Goal: Task Accomplishment & Management: Complete application form

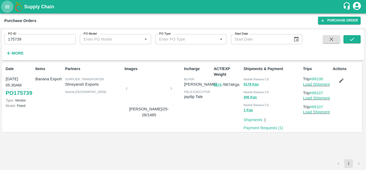
click at [9, 7] on icon "open drawer" at bounding box center [7, 7] width 6 height 6
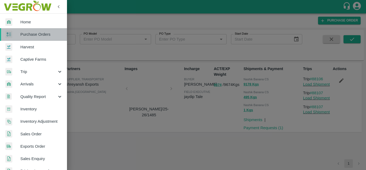
click at [41, 35] on span "Purchase Orders" at bounding box center [41, 34] width 42 height 6
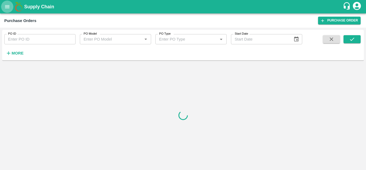
click at [8, 7] on icon "open drawer" at bounding box center [7, 7] width 6 height 6
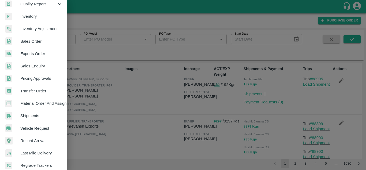
scroll to position [136, 0]
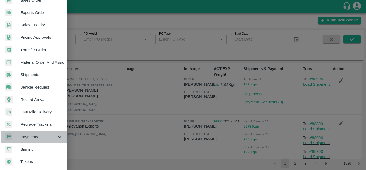
click at [34, 138] on div "Payments" at bounding box center [33, 136] width 67 height 12
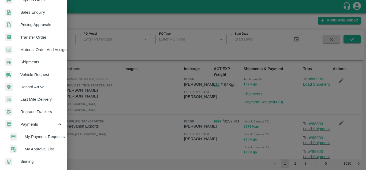
scroll to position [153, 0]
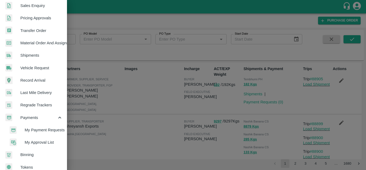
click at [45, 128] on span "My Payment Requests" at bounding box center [44, 130] width 38 height 6
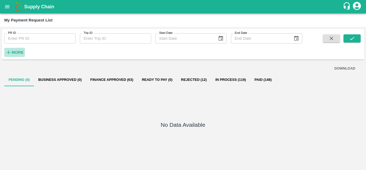
click at [16, 52] on strong "More" at bounding box center [18, 52] width 12 height 4
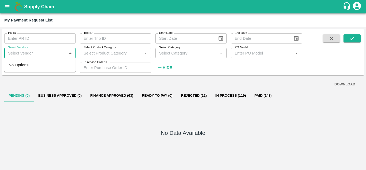
click at [54, 55] on input "Select Vendors" at bounding box center [35, 52] width 59 height 7
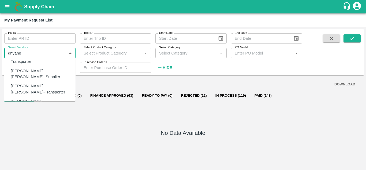
scroll to position [39, 0]
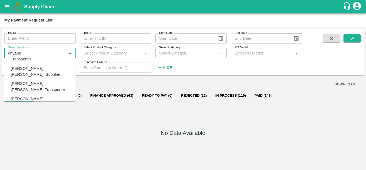
click at [35, 80] on div "Dnyaneshwar Vitthal Godse-Transporter" at bounding box center [41, 86] width 61 height 12
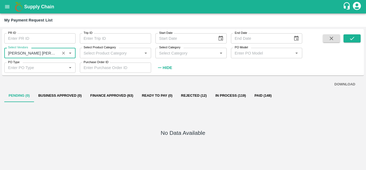
type input "Dnyaneshwar Vitthal Godse-Transporter"
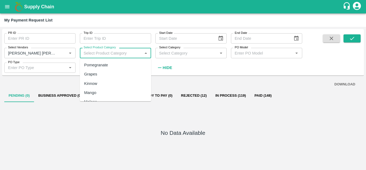
click at [113, 54] on input "Select Product Category" at bounding box center [110, 52] width 59 height 7
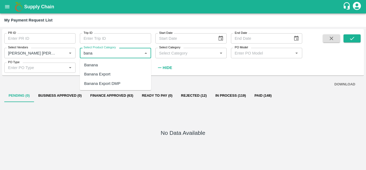
click at [102, 73] on div "Banana Export" at bounding box center [97, 74] width 26 height 6
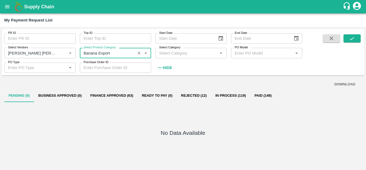
type input "Banana Export"
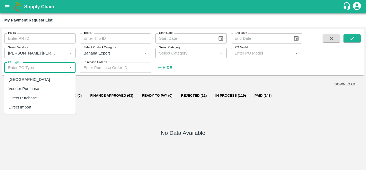
click at [53, 66] on input "PO Type" at bounding box center [35, 67] width 59 height 7
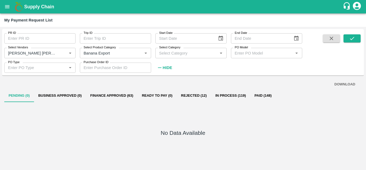
click at [205, 63] on div "PR ID PR ID Trip ID Trip ID Start Date Start Date End Date End Date Select Vend…" at bounding box center [151, 51] width 302 height 44
click at [168, 65] on strong "Hide" at bounding box center [167, 67] width 9 height 4
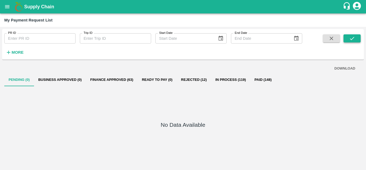
click at [357, 39] on button "submit" at bounding box center [351, 38] width 17 height 8
click at [15, 51] on strong "More" at bounding box center [18, 52] width 12 height 4
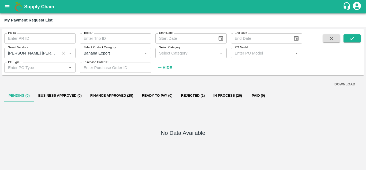
click at [56, 53] on input "Select Vendors" at bounding box center [32, 52] width 52 height 7
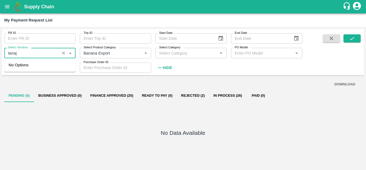
type input "tanaji"
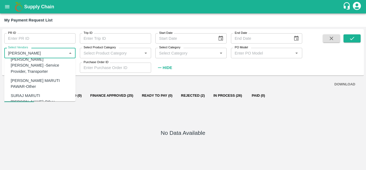
scroll to position [109, 0]
click at [21, 66] on div "Tanaji Maruti Lokare -Service Provider, Transporter" at bounding box center [41, 65] width 61 height 18
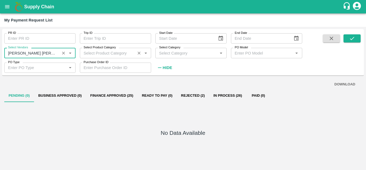
type input "Tanaji Maruti Lokare -Service Provider, Transporter"
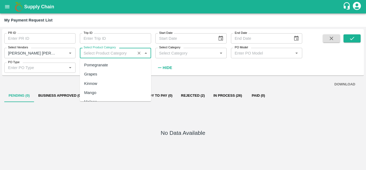
click at [109, 54] on input "Select Product Category" at bounding box center [107, 52] width 52 height 7
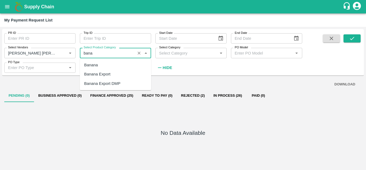
click at [97, 73] on div "Banana Export" at bounding box center [97, 74] width 26 height 6
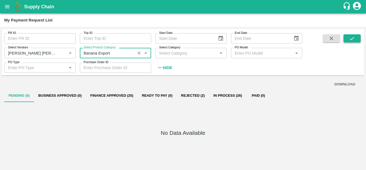
type input "Banana Export"
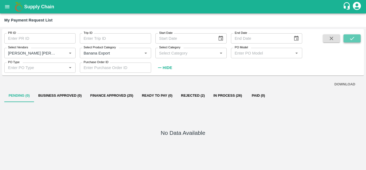
click at [351, 37] on icon "submit" at bounding box center [352, 38] width 6 height 6
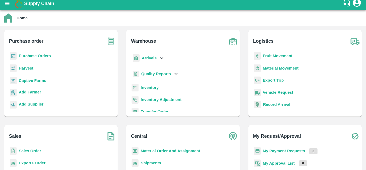
scroll to position [2, 0]
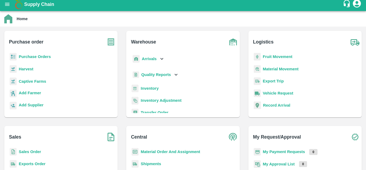
click at [278, 56] on b "Fruit Movement" at bounding box center [278, 56] width 30 height 4
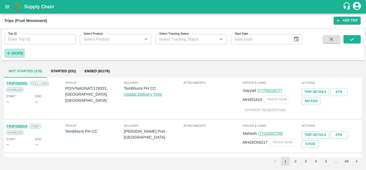
click at [18, 50] on h6 "More" at bounding box center [18, 53] width 12 height 7
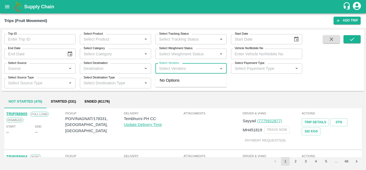
click at [172, 67] on input "Select Vendors" at bounding box center [186, 68] width 59 height 7
type input "a"
type input "ajany"
type input "ajinkya"
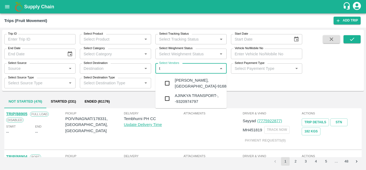
type input "ta"
click at [195, 81] on div "Ajinkya Haridas Takik-Wangi, Solapur-9168800742" at bounding box center [207, 83] width 65 height 12
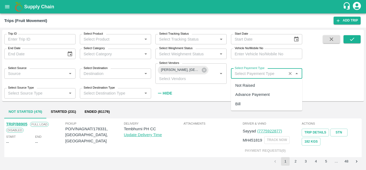
click at [257, 74] on input "Select Payement Type" at bounding box center [258, 73] width 52 height 7
click at [245, 87] on div "Not Raised" at bounding box center [245, 85] width 20 height 6
type input "Not Raised"
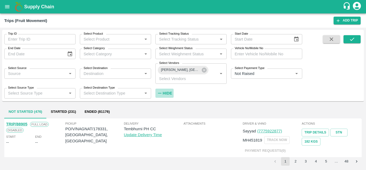
click at [165, 94] on strong "Hide" at bounding box center [167, 93] width 9 height 4
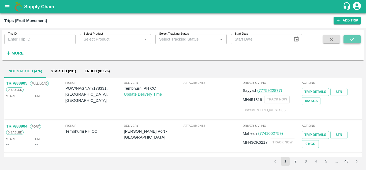
click at [350, 41] on icon "submit" at bounding box center [352, 39] width 6 height 6
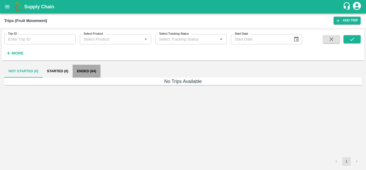
click at [84, 68] on button "Ended (64)" at bounding box center [87, 71] width 28 height 13
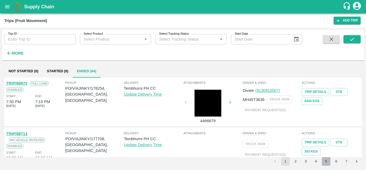
click at [327, 158] on button "5" at bounding box center [326, 161] width 9 height 9
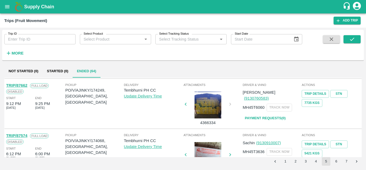
scroll to position [99, 0]
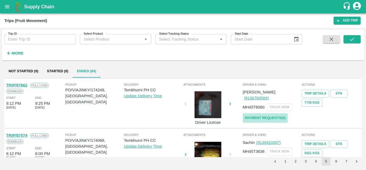
click at [258, 113] on link "Payment Requests( 0 )" at bounding box center [265, 117] width 45 height 9
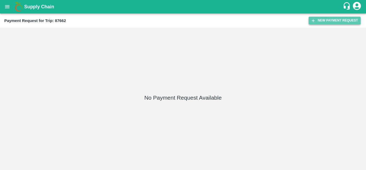
click at [327, 20] on button "New Payment Request" at bounding box center [335, 21] width 52 height 8
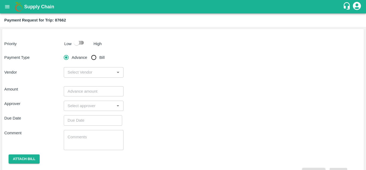
click at [81, 42] on input "checkbox" at bounding box center [76, 42] width 31 height 10
checkbox input "true"
click at [95, 57] on input "Bill" at bounding box center [93, 57] width 11 height 11
radio input "true"
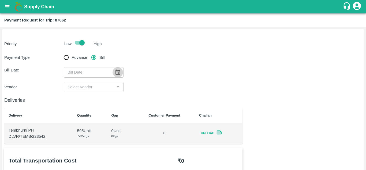
click at [117, 72] on icon "Choose date" at bounding box center [118, 72] width 6 height 6
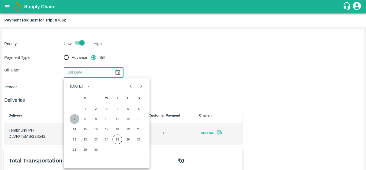
click at [74, 119] on button "7" at bounding box center [75, 119] width 10 height 10
type input "07/09/2025"
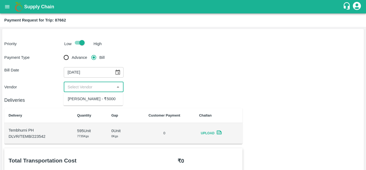
click at [86, 84] on input "input" at bounding box center [88, 86] width 47 height 7
click at [84, 100] on div "Ajinkya Haridas Takik - ₹5000" at bounding box center [92, 99] width 48 height 6
type input "Ajinkya Haridas Takik - ₹5000"
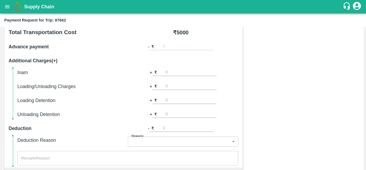
scroll to position [244, 0]
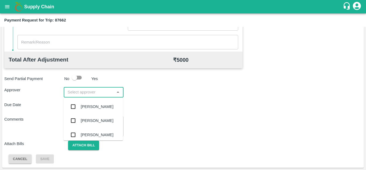
click at [87, 91] on input "input" at bounding box center [88, 91] width 47 height 7
type input "PRASAD"
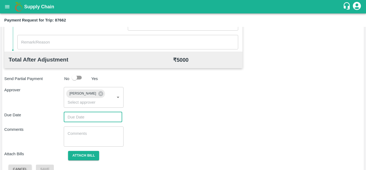
type input "DD/MM/YYYY hh:mm aa"
click at [86, 121] on input "DD/MM/YYYY hh:mm aa" at bounding box center [91, 117] width 55 height 10
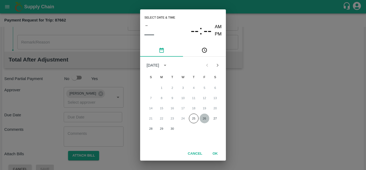
click at [203, 118] on button "26" at bounding box center [205, 118] width 10 height 10
type input "26/09/2025 12:00 AM"
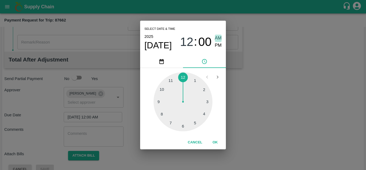
click at [218, 39] on span "AM" at bounding box center [218, 38] width 7 height 7
click at [213, 141] on button "OK" at bounding box center [215, 141] width 17 height 9
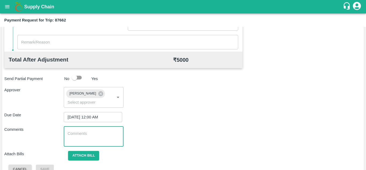
click at [87, 140] on textarea at bounding box center [93, 135] width 52 height 11
type textarea "t"
type textarea "R"
type textarea "Transport Bill"
click at [165, 140] on div "Comments Transport Bill x ​" at bounding box center [182, 136] width 357 height 20
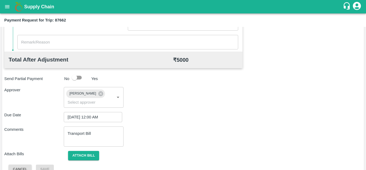
scroll to position [254, 0]
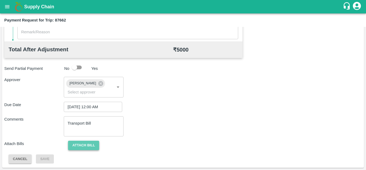
click at [83, 147] on button "Attach bill" at bounding box center [83, 144] width 31 height 9
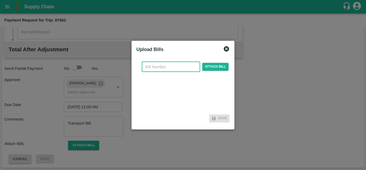
click at [151, 69] on input "text" at bounding box center [171, 67] width 58 height 10
type input "AT/T/CHIFU-0168"
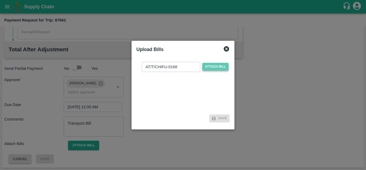
click at [211, 65] on span "Attach bill" at bounding box center [215, 67] width 26 height 8
click at [0, 0] on input "Attach bill" at bounding box center [0, 0] width 0 height 0
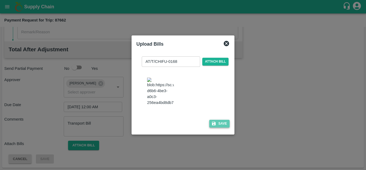
click at [222, 127] on button "Save" at bounding box center [219, 123] width 20 height 8
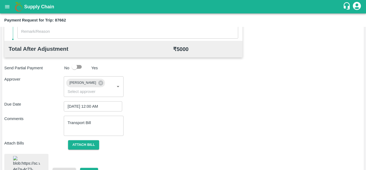
scroll to position [294, 0]
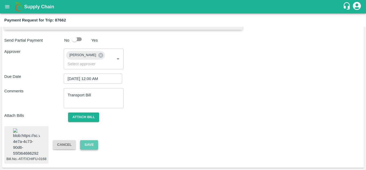
click at [87, 140] on button "Save" at bounding box center [89, 144] width 18 height 9
click at [90, 140] on button "Save" at bounding box center [89, 144] width 18 height 9
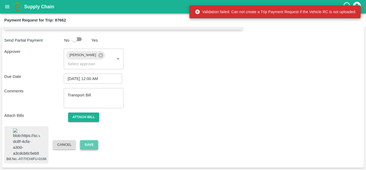
click at [90, 140] on button "Save" at bounding box center [89, 144] width 18 height 9
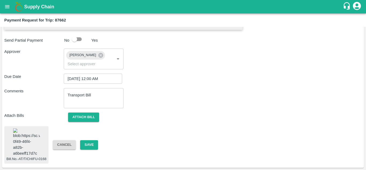
scroll to position [288, 0]
click at [91, 142] on button "Save" at bounding box center [89, 144] width 18 height 9
drag, startPoint x: 66, startPoint y: 20, endPoint x: 55, endPoint y: 18, distance: 10.9
click at [55, 18] on b "Payment Request for Trip: 87662" at bounding box center [35, 20] width 62 height 4
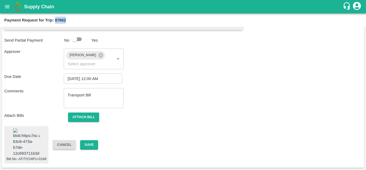
copy b "87662"
click at [89, 142] on button "Save" at bounding box center [89, 144] width 18 height 9
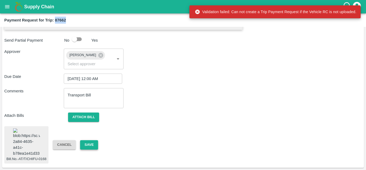
click at [89, 142] on button "Save" at bounding box center [89, 144] width 18 height 9
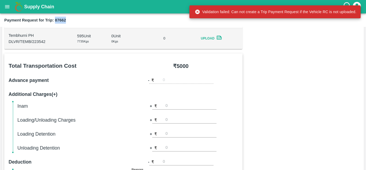
scroll to position [0, 0]
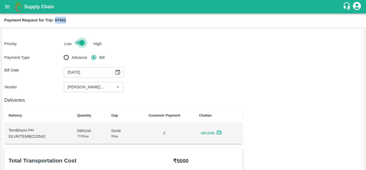
click at [76, 43] on input "checkbox" at bounding box center [82, 42] width 31 height 10
checkbox input "false"
click at [80, 43] on input "checkbox" at bounding box center [76, 42] width 31 height 10
checkbox input "true"
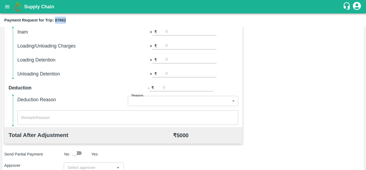
scroll to position [244, 0]
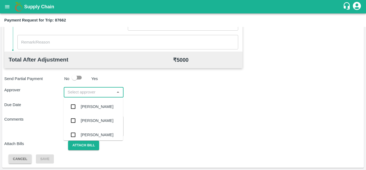
click at [82, 92] on input "input" at bounding box center [88, 91] width 47 height 7
type input "PRASAD"
click at [91, 105] on div "Prasad Waghade" at bounding box center [97, 106] width 33 height 6
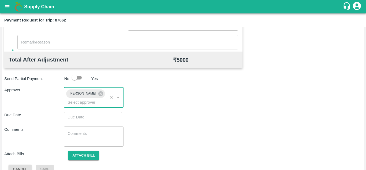
type input "DD/MM/YYYY hh:mm aa"
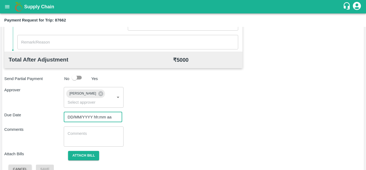
click at [83, 118] on input "DD/MM/YYYY hh:mm aa" at bounding box center [91, 117] width 55 height 10
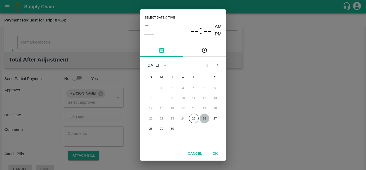
click at [206, 120] on button "26" at bounding box center [205, 118] width 10 height 10
type input "26/09/2025 12:00 AM"
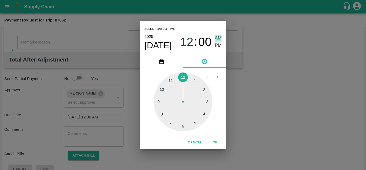
click at [219, 40] on span "AM" at bounding box center [218, 38] width 7 height 7
click at [217, 142] on button "OK" at bounding box center [215, 141] width 17 height 9
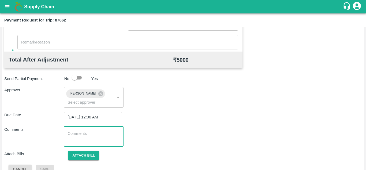
click at [79, 130] on textarea at bounding box center [93, 135] width 52 height 11
paste textarea "87662"
type textarea "8"
type textarea "t"
type textarea "Transport Bill"
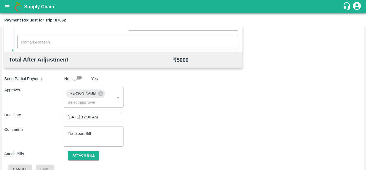
click at [209, 153] on div "Attach Bills Attach bill" at bounding box center [182, 155] width 357 height 9
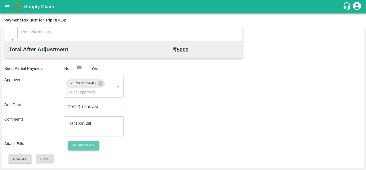
click at [89, 141] on button "Attach bill" at bounding box center [83, 144] width 31 height 9
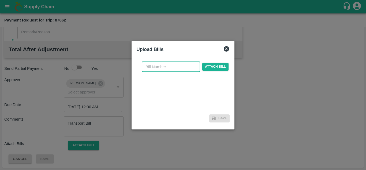
click at [158, 66] on input "text" at bounding box center [171, 67] width 58 height 10
type input "AT/T/CHIFU-0168"
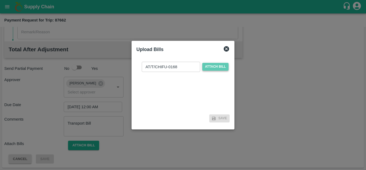
click at [221, 63] on span "Attach bill" at bounding box center [215, 67] width 26 height 8
click at [0, 0] on input "Attach bill" at bounding box center [0, 0] width 0 height 0
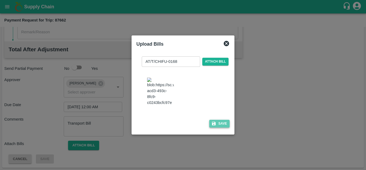
click at [224, 127] on button "Save" at bounding box center [219, 123] width 20 height 8
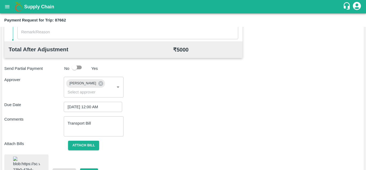
scroll to position [294, 0]
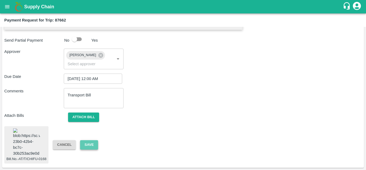
click at [93, 140] on button "Save" at bounding box center [89, 144] width 18 height 9
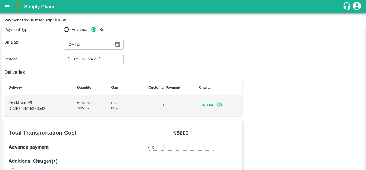
scroll to position [0, 0]
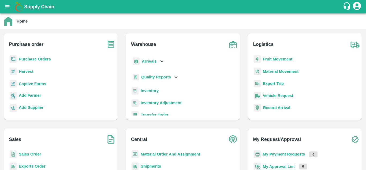
click at [279, 59] on b "Fruit Movement" at bounding box center [278, 59] width 30 height 4
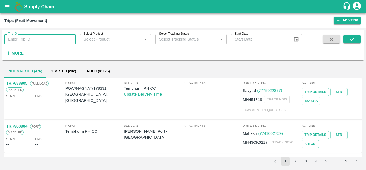
click at [35, 42] on input "Trip ID" at bounding box center [39, 39] width 71 height 10
paste input "87662"
type input "87662"
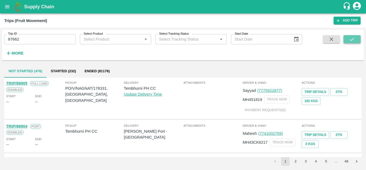
click at [354, 38] on icon "submit" at bounding box center [352, 38] width 4 height 3
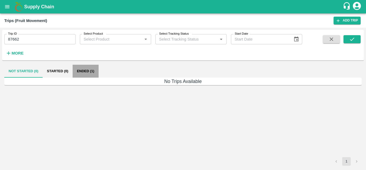
click at [85, 71] on button "Ended (1)" at bounding box center [86, 71] width 26 height 13
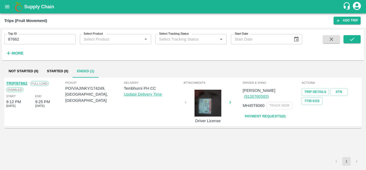
click at [19, 83] on link "TRIP/87662" at bounding box center [16, 83] width 21 height 4
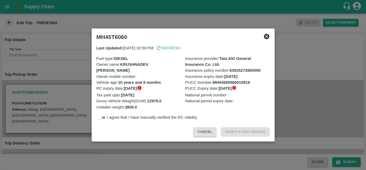
click at [104, 117] on input "checkbox" at bounding box center [99, 117] width 19 height 6
checkbox input "true"
click at [253, 132] on button "Verify & Add Vehicle" at bounding box center [245, 131] width 49 height 9
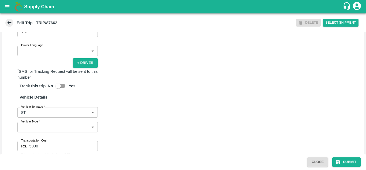
scroll to position [401, 0]
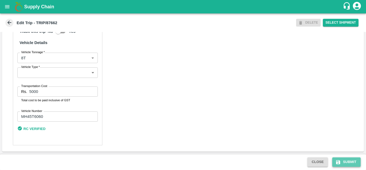
click at [351, 159] on button "Submit" at bounding box center [346, 161] width 28 height 9
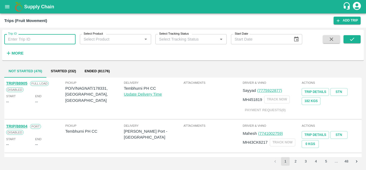
click at [35, 40] on input "Trip ID" at bounding box center [39, 39] width 71 height 10
click at [16, 38] on input "Trip ID" at bounding box center [39, 39] width 71 height 10
type input "87662"
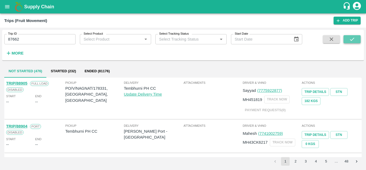
click at [353, 38] on icon "submit" at bounding box center [352, 39] width 6 height 6
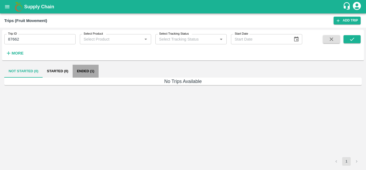
click at [87, 69] on button "Ended (1)" at bounding box center [86, 71] width 26 height 13
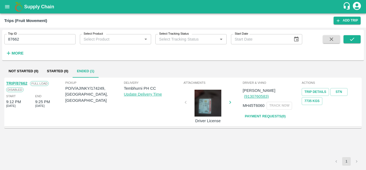
click at [23, 81] on div "TRIP/87662" at bounding box center [16, 83] width 21 height 6
click at [23, 83] on link "TRIP/87662" at bounding box center [16, 83] width 21 height 4
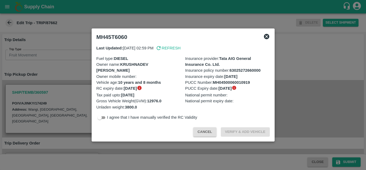
click at [105, 118] on input "checkbox" at bounding box center [99, 117] width 19 height 6
checkbox input "true"
click at [243, 130] on button "Verify & Add Vehicle" at bounding box center [245, 131] width 49 height 9
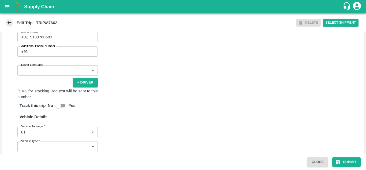
scroll to position [401, 0]
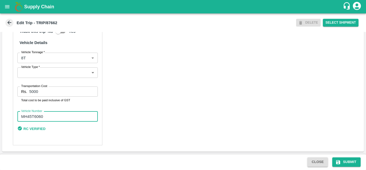
click at [60, 112] on input "MH45T6060" at bounding box center [57, 116] width 80 height 10
click at [35, 129] on b "RC Verified" at bounding box center [35, 128] width 22 height 4
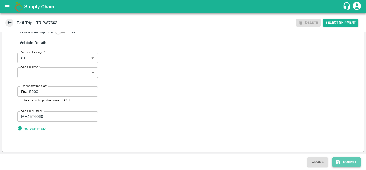
click at [349, 160] on button "Submit" at bounding box center [346, 161] width 28 height 9
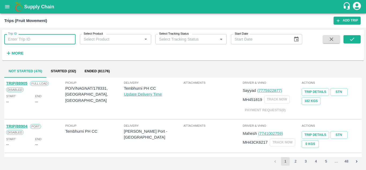
click at [29, 43] on input "Trip ID" at bounding box center [39, 39] width 71 height 10
type input "87662"
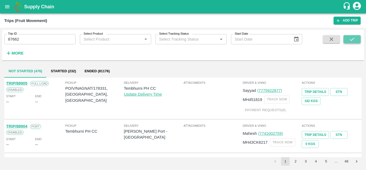
click at [353, 38] on icon "submit" at bounding box center [352, 39] width 6 height 6
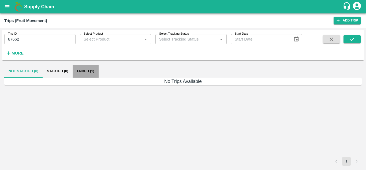
click at [82, 72] on button "Ended (1)" at bounding box center [86, 71] width 26 height 13
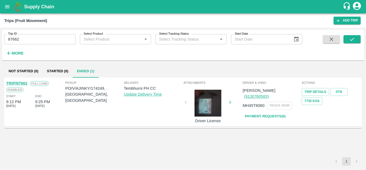
click at [23, 85] on link "TRIP/87662" at bounding box center [16, 83] width 21 height 4
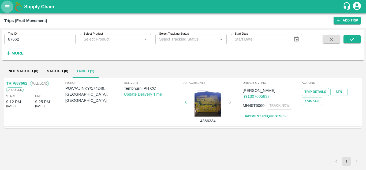
click at [8, 5] on icon "open drawer" at bounding box center [7, 7] width 6 height 6
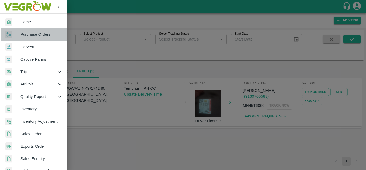
click at [34, 33] on span "Purchase Orders" at bounding box center [41, 34] width 42 height 6
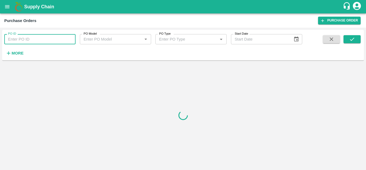
click at [21, 43] on input "PO ID" at bounding box center [39, 39] width 71 height 10
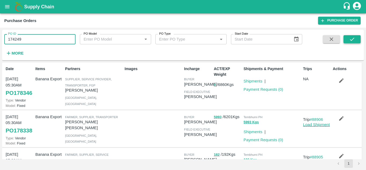
type input "174249"
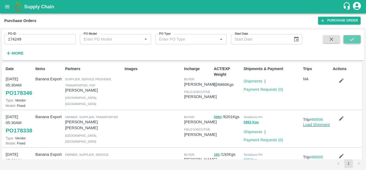
click at [351, 40] on icon "submit" at bounding box center [352, 39] width 6 height 6
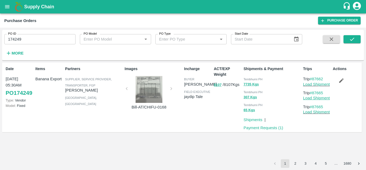
click at [319, 99] on link "Load Shipment" at bounding box center [316, 98] width 27 height 4
click at [324, 82] on link "Load Shipment" at bounding box center [316, 84] width 27 height 4
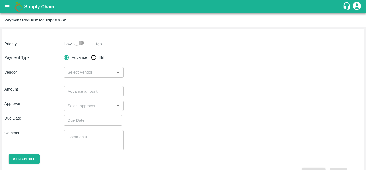
click at [81, 44] on input "checkbox" at bounding box center [76, 42] width 31 height 10
checkbox input "true"
click at [95, 58] on input "Bill" at bounding box center [93, 57] width 11 height 11
radio input "true"
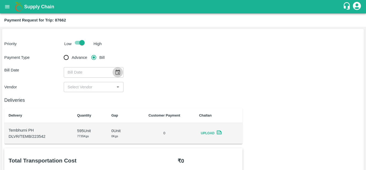
click at [117, 73] on icon "Choose date" at bounding box center [118, 72] width 6 height 6
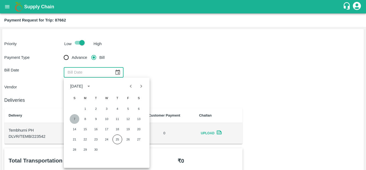
click at [73, 118] on button "7" at bounding box center [75, 119] width 10 height 10
type input "07/09/2025"
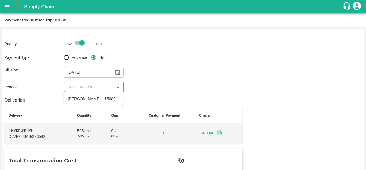
click at [94, 85] on input "input" at bounding box center [88, 86] width 47 height 7
click at [92, 101] on div "Ajinkya Haridas Takik - ₹5000" at bounding box center [92, 99] width 48 height 6
type input "Ajinkya Haridas Takik - ₹5000"
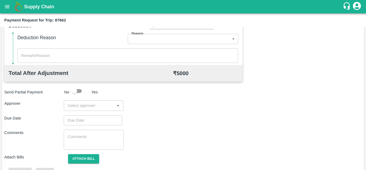
scroll to position [244, 0]
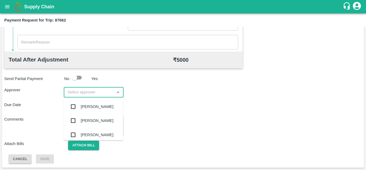
click at [80, 92] on input "input" at bounding box center [88, 91] width 47 height 7
type input "PRASAD"
click at [99, 102] on div "Prasad Waghade" at bounding box center [92, 106] width 59 height 14
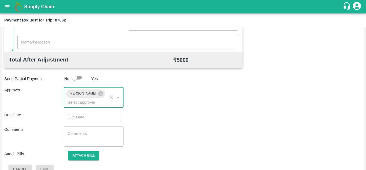
type input "DD/MM/YYYY hh:mm aa"
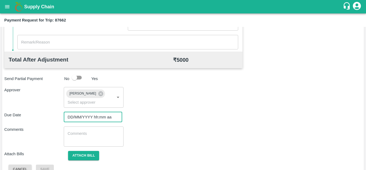
click at [78, 115] on input "DD/MM/YYYY hh:mm aa" at bounding box center [91, 117] width 55 height 10
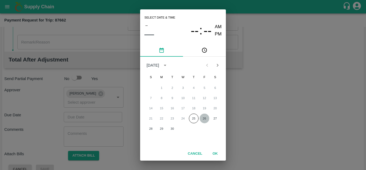
click at [207, 118] on button "26" at bounding box center [205, 118] width 10 height 10
type input "26/09/2025 12:00 AM"
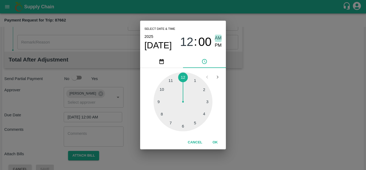
click at [220, 39] on span "AM" at bounding box center [218, 38] width 7 height 7
click at [213, 142] on button "OK" at bounding box center [215, 141] width 17 height 9
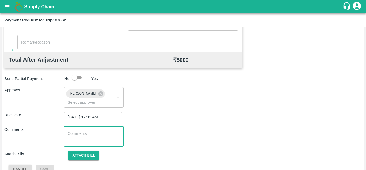
click at [92, 135] on textarea at bounding box center [93, 135] width 52 height 11
paste textarea "Transport Bill"
type textarea "Transport Bill"
click at [181, 136] on div "Comments Transport Bill x ​" at bounding box center [182, 136] width 357 height 20
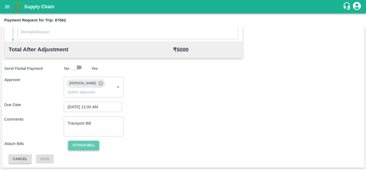
click at [79, 142] on button "Attach bill" at bounding box center [83, 144] width 31 height 9
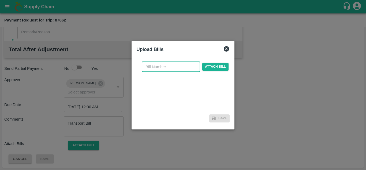
click at [151, 68] on input "text" at bounding box center [171, 67] width 58 height 10
type input "AT/T/CHIFU-0168"
click at [217, 65] on span "Attach bill" at bounding box center [215, 67] width 26 height 8
click at [0, 0] on input "Attach bill" at bounding box center [0, 0] width 0 height 0
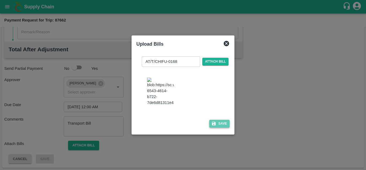
click at [222, 127] on button "Save" at bounding box center [219, 123] width 20 height 8
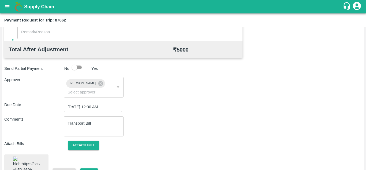
scroll to position [294, 0]
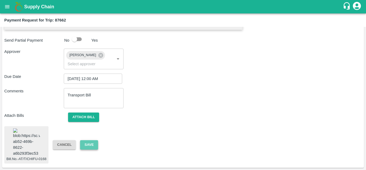
click at [87, 140] on button "Save" at bounding box center [89, 144] width 18 height 9
click at [85, 112] on button "Attach bill" at bounding box center [83, 116] width 31 height 9
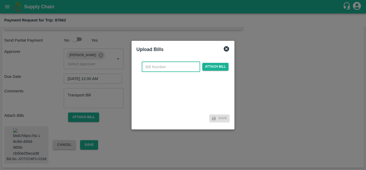
click at [151, 66] on input "text" at bounding box center [171, 67] width 58 height 10
type input "AT/T/CHIFU-0168"
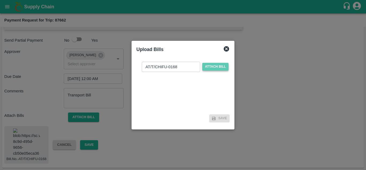
click at [216, 64] on span "Attach bill" at bounding box center [215, 67] width 26 height 8
click at [0, 0] on input "Attach bill" at bounding box center [0, 0] width 0 height 0
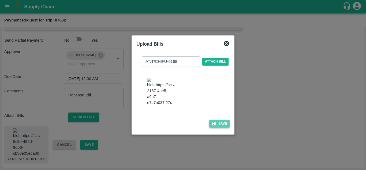
click at [223, 127] on button "Save" at bounding box center [219, 123] width 20 height 8
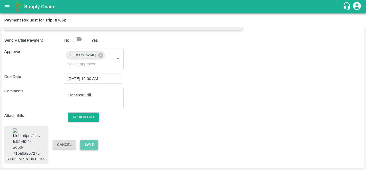
click at [89, 140] on button "Save" at bounding box center [89, 144] width 18 height 9
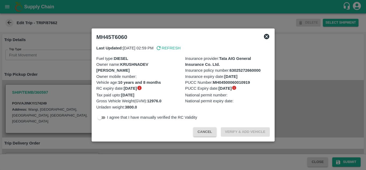
click at [267, 37] on icon at bounding box center [266, 36] width 6 height 6
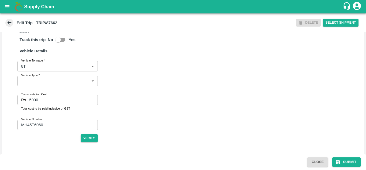
scroll to position [387, 0]
click at [84, 142] on button "Verify" at bounding box center [89, 138] width 17 height 8
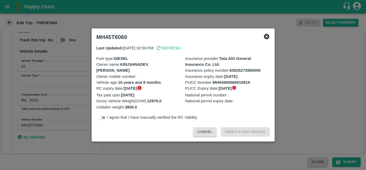
click at [104, 119] on input "checkbox" at bounding box center [99, 117] width 19 height 6
checkbox input "true"
click at [250, 129] on button "Verify & Add Vehicle" at bounding box center [245, 131] width 49 height 9
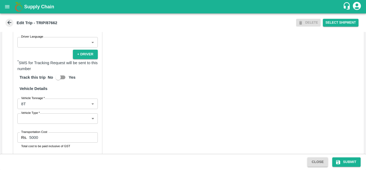
scroll to position [350, 0]
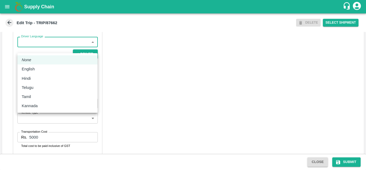
click at [53, 44] on body "Supply Chain Edit Trip - TRIP/87662 DELETE Select Shipment Trip Details Trip Ty…" at bounding box center [183, 85] width 366 height 170
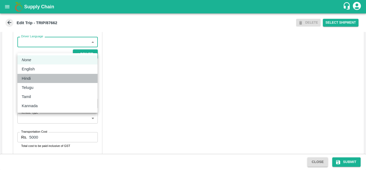
click at [34, 79] on div "Hindi" at bounding box center [58, 78] width 72 height 6
type input "hi"
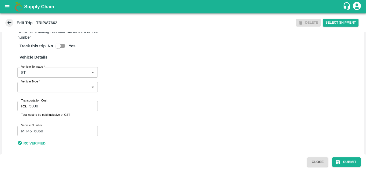
scroll to position [392, 0]
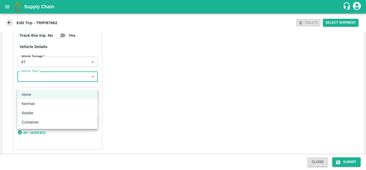
click at [55, 82] on body "Supply Chain Edit Trip - TRIP/87662 DELETE Select Shipment Trip Details Trip Ty…" at bounding box center [183, 85] width 366 height 170
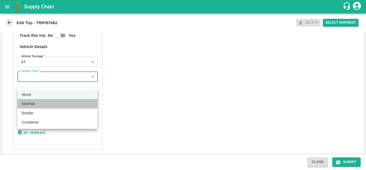
click at [35, 103] on div "Normal" at bounding box center [30, 103] width 16 height 6
type input "Normal"
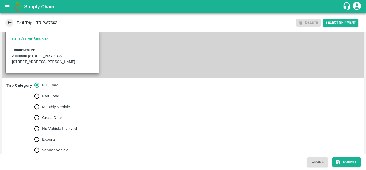
scroll to position [0, 0]
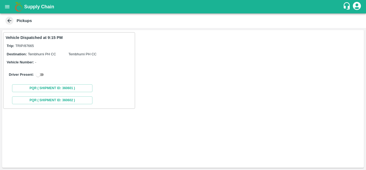
click at [43, 73] on input "checkbox" at bounding box center [37, 74] width 19 height 6
checkbox input "true"
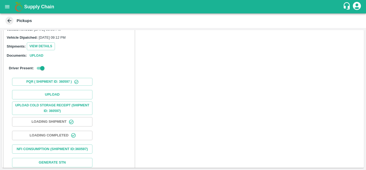
scroll to position [69, 0]
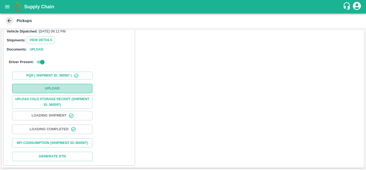
click at [68, 84] on button "Upload" at bounding box center [52, 88] width 80 height 9
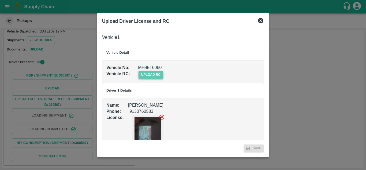
click at [152, 75] on span "upload rc" at bounding box center [150, 75] width 25 height 8
click at [0, 0] on input "upload rc" at bounding box center [0, 0] width 0 height 0
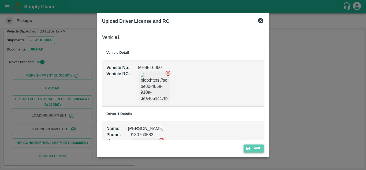
click at [260, 147] on button "Save" at bounding box center [253, 148] width 20 height 8
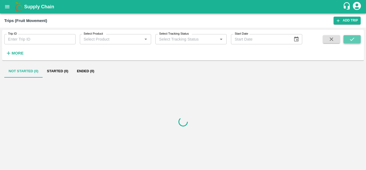
click at [352, 39] on icon "submit" at bounding box center [352, 39] width 6 height 6
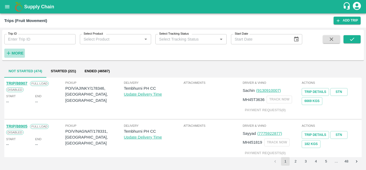
click at [13, 52] on strong "More" at bounding box center [18, 53] width 12 height 4
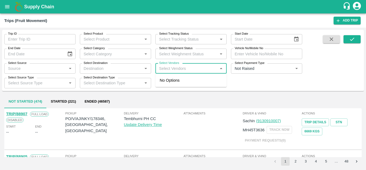
click at [175, 69] on input "Select Vendors" at bounding box center [186, 68] width 59 height 7
type input "AJINK"
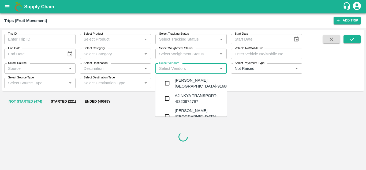
type input "Y"
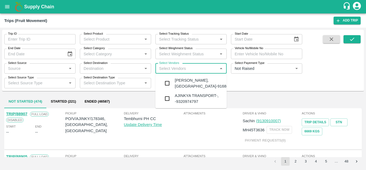
click at [197, 82] on div "[PERSON_NAME], [GEOGRAPHIC_DATA]-9168800742" at bounding box center [207, 83] width 65 height 12
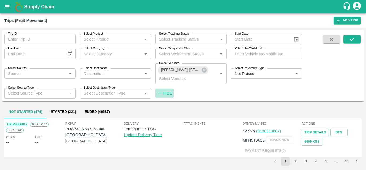
click at [160, 91] on icon "button" at bounding box center [160, 93] width 6 height 6
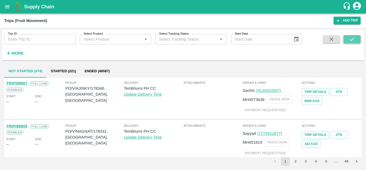
click at [351, 40] on icon "submit" at bounding box center [352, 39] width 6 height 6
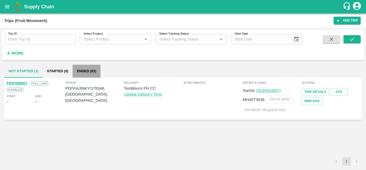
click at [88, 72] on button "Ended (63)" at bounding box center [87, 71] width 28 height 13
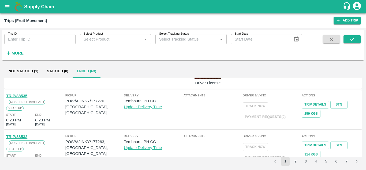
scroll to position [385, 0]
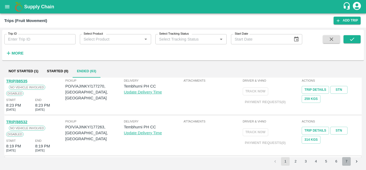
click at [347, 160] on button "7" at bounding box center [346, 161] width 9 height 9
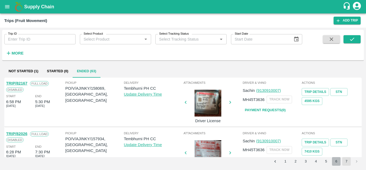
click at [335, 162] on button "6" at bounding box center [336, 161] width 9 height 9
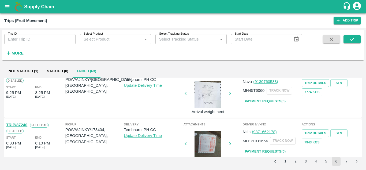
scroll to position [0, 0]
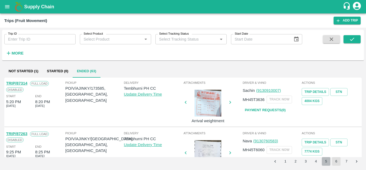
click at [325, 162] on button "5" at bounding box center [326, 161] width 9 height 9
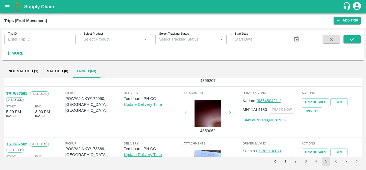
scroll to position [140, 0]
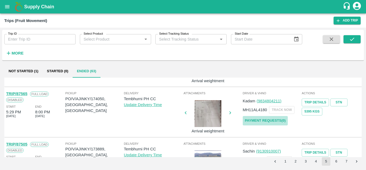
click at [268, 121] on link "Payment Requests( 0 )" at bounding box center [265, 120] width 45 height 9
click at [352, 39] on icon "submit" at bounding box center [352, 39] width 6 height 6
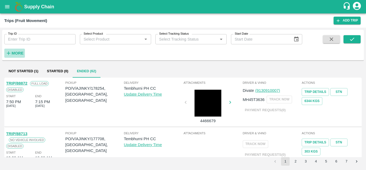
click at [18, 54] on strong "More" at bounding box center [18, 53] width 12 height 4
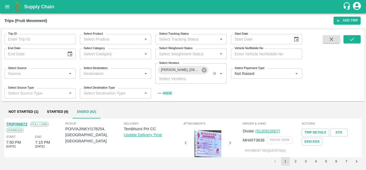
click at [205, 68] on icon at bounding box center [204, 69] width 5 height 5
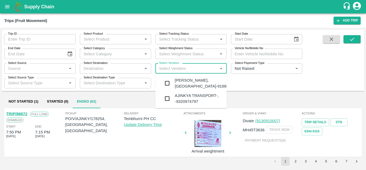
click at [161, 69] on input "Select Vendors" at bounding box center [186, 68] width 59 height 7
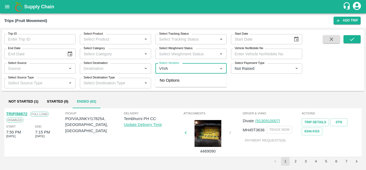
type input "VIVAN"
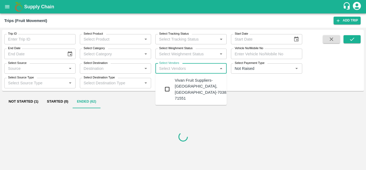
click at [190, 80] on div "Vivan Fruit Suppliers-Shetfal, Solapur-70382 71551" at bounding box center [202, 89] width 54 height 24
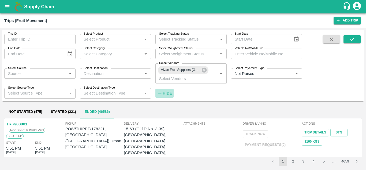
click at [169, 92] on strong "Hide" at bounding box center [167, 93] width 9 height 4
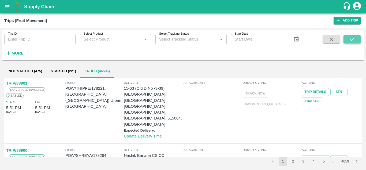
click at [354, 37] on icon "submit" at bounding box center [352, 39] width 6 height 6
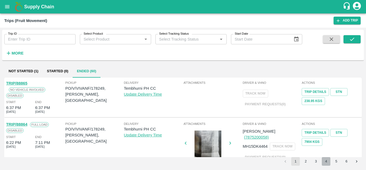
click at [326, 159] on button "4" at bounding box center [326, 161] width 9 height 9
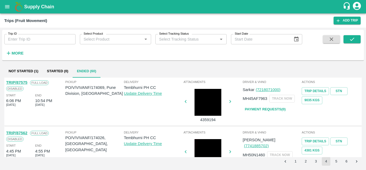
scroll to position [404, 0]
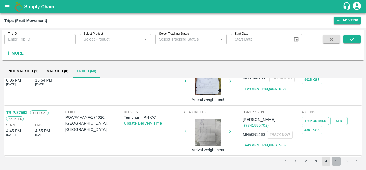
click at [337, 161] on button "5" at bounding box center [336, 161] width 9 height 9
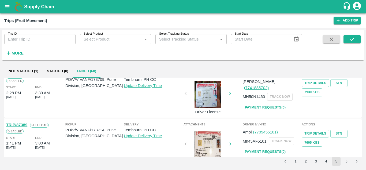
scroll to position [423, 0]
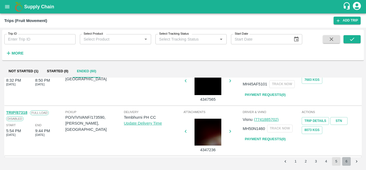
click at [345, 160] on button "6" at bounding box center [346, 161] width 9 height 9
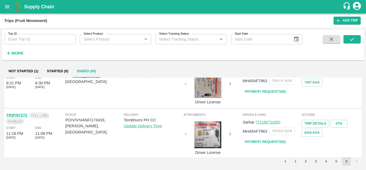
scroll to position [0, 0]
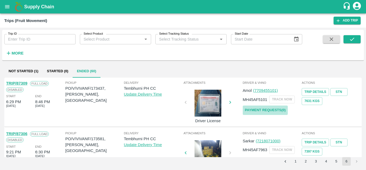
click at [273, 110] on link "Payment Requests( 0 )" at bounding box center [265, 109] width 45 height 9
click at [357, 38] on button "submit" at bounding box center [351, 39] width 17 height 8
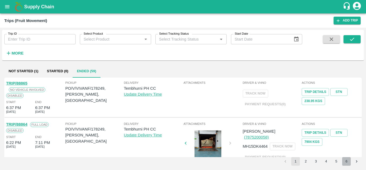
click at [343, 160] on button "6" at bounding box center [346, 161] width 9 height 9
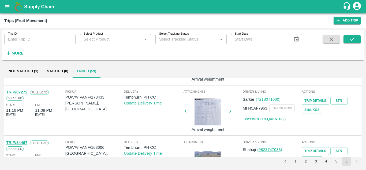
scroll to position [26, 0]
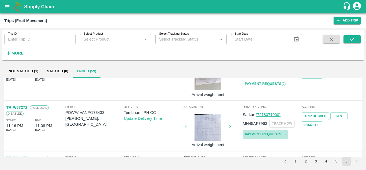
click at [263, 132] on link "Payment Requests( 0 )" at bounding box center [265, 133] width 45 height 9
click at [355, 41] on button "submit" at bounding box center [351, 39] width 17 height 8
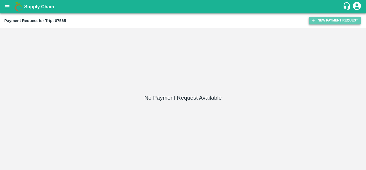
click at [330, 19] on button "New Payment Request" at bounding box center [335, 21] width 52 height 8
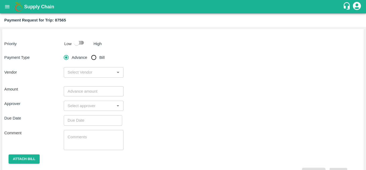
click at [81, 44] on input "checkbox" at bounding box center [76, 42] width 31 height 10
checkbox input "true"
click at [94, 57] on input "Bill" at bounding box center [93, 57] width 11 height 11
radio input "true"
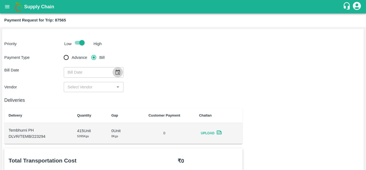
click at [118, 74] on icon "Choose date" at bounding box center [117, 71] width 5 height 5
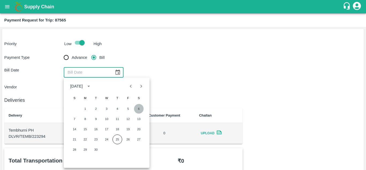
click at [139, 108] on button "6" at bounding box center [139, 109] width 10 height 10
type input "[DATE]"
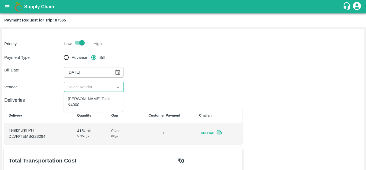
click at [81, 87] on input "input" at bounding box center [88, 86] width 47 height 7
click at [82, 107] on div "[PERSON_NAME] Takik - ₹4000" at bounding box center [93, 102] width 51 height 12
type input "[PERSON_NAME] Takik - ₹4000"
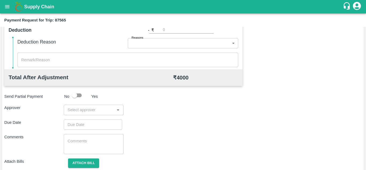
scroll to position [244, 0]
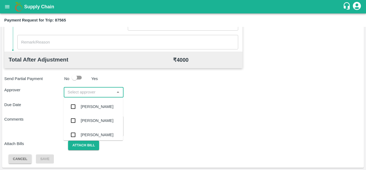
click at [84, 92] on input "input" at bounding box center [88, 91] width 47 height 7
type input "PRASAD"
click at [100, 104] on div "[PERSON_NAME]" at bounding box center [97, 106] width 33 height 6
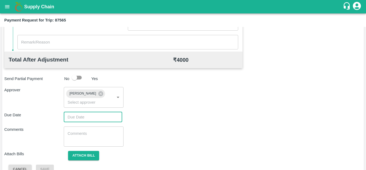
type input "DD/MM/YYYY hh:mm aa"
click at [81, 116] on input "DD/MM/YYYY hh:mm aa" at bounding box center [91, 117] width 55 height 10
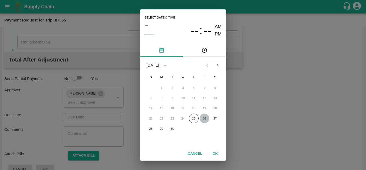
click at [203, 118] on button "26" at bounding box center [205, 118] width 10 height 10
type input "[DATE] 12:00 AM"
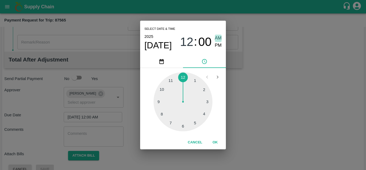
click at [220, 39] on span "AM" at bounding box center [218, 38] width 7 height 7
click at [215, 143] on button "OK" at bounding box center [215, 141] width 17 height 9
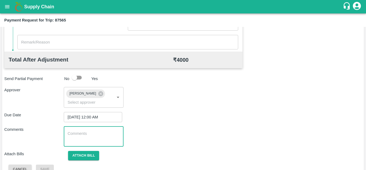
click at [90, 131] on textarea at bounding box center [93, 135] width 52 height 11
paste textarea "Transport Bill"
type textarea "Transport Bill"
click at [197, 132] on div "Comments Transport Bill x ​" at bounding box center [182, 136] width 357 height 20
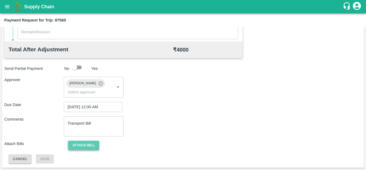
click at [90, 142] on button "Attach bill" at bounding box center [83, 144] width 31 height 9
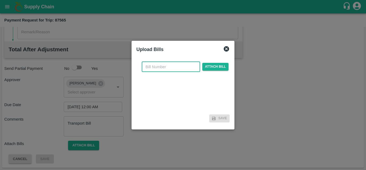
click at [151, 67] on input "text" at bounding box center [171, 67] width 58 height 10
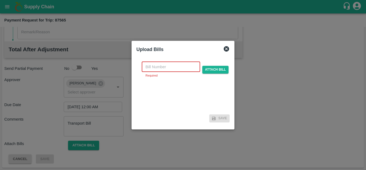
click at [162, 69] on input "text" at bounding box center [171, 67] width 58 height 10
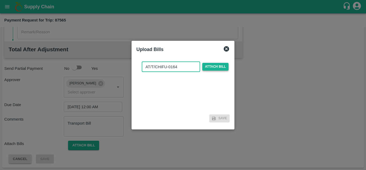
type input "AT/T/CHIFU-0164"
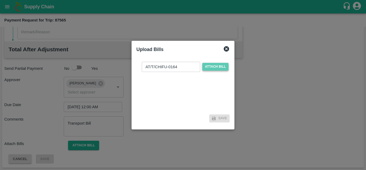
click at [215, 64] on span "Attach bill" at bounding box center [215, 67] width 26 height 8
click at [0, 0] on input "Attach bill" at bounding box center [0, 0] width 0 height 0
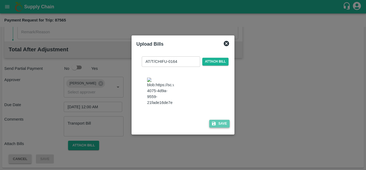
click at [224, 126] on button "Save" at bounding box center [219, 123] width 20 height 8
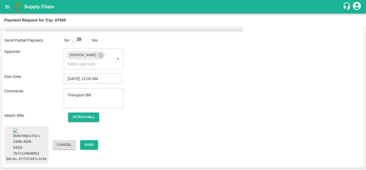
scroll to position [293, 0]
click at [92, 140] on button "Save" at bounding box center [89, 144] width 18 height 9
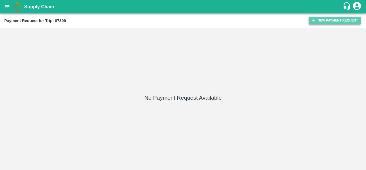
click at [333, 21] on button "New Payment Request" at bounding box center [335, 21] width 52 height 8
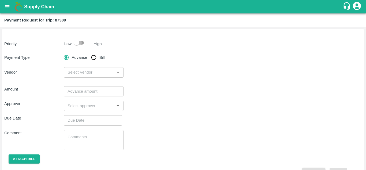
click at [80, 42] on input "checkbox" at bounding box center [76, 42] width 31 height 10
checkbox input "true"
click at [93, 59] on input "Bill" at bounding box center [93, 57] width 11 height 11
radio input "true"
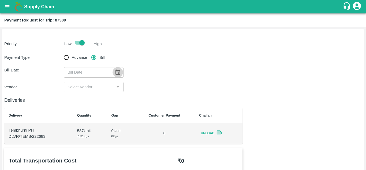
click at [116, 72] on icon "Choose date" at bounding box center [118, 72] width 6 height 6
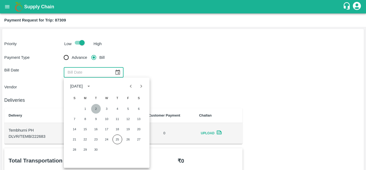
click at [97, 109] on button "2" at bounding box center [96, 109] width 10 height 10
type input "[DATE]"
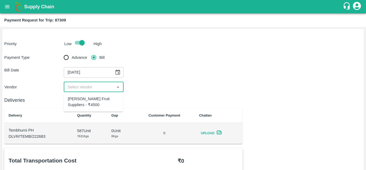
click at [98, 86] on input "input" at bounding box center [88, 86] width 47 height 7
click at [83, 103] on div "Vivan Fruit Suppliers - ₹4500" at bounding box center [93, 102] width 51 height 12
type input "Vivan Fruit Suppliers - ₹4500"
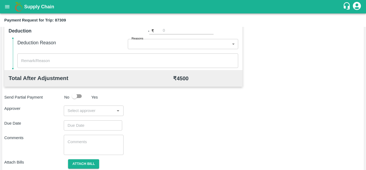
scroll to position [228, 0]
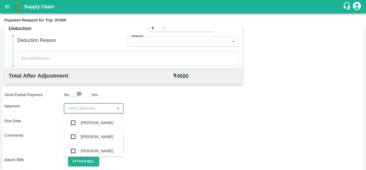
click at [76, 109] on input "input" at bounding box center [88, 107] width 47 height 7
type input "PRASAD"
click at [89, 126] on div "[PERSON_NAME]" at bounding box center [92, 122] width 59 height 14
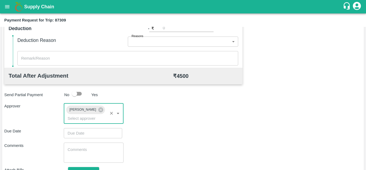
type input "DD/MM/YYYY hh:mm aa"
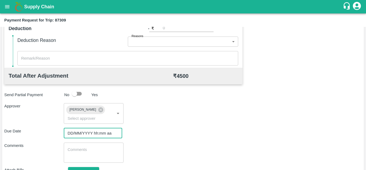
click at [69, 137] on input "DD/MM/YYYY hh:mm aa" at bounding box center [91, 133] width 55 height 10
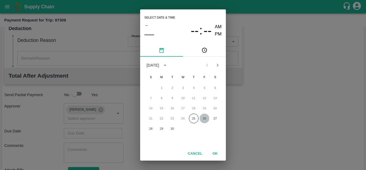
click at [206, 118] on button "26" at bounding box center [205, 118] width 10 height 10
type input "[DATE] 12:00 AM"
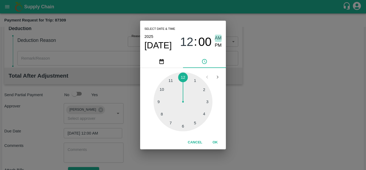
click at [216, 37] on span "AM" at bounding box center [218, 38] width 7 height 7
click at [214, 142] on button "OK" at bounding box center [215, 141] width 17 height 9
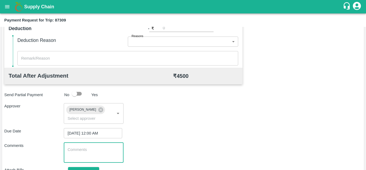
click at [89, 156] on textarea at bounding box center [93, 152] width 52 height 11
paste textarea "Transport Bill"
type textarea "Transport Bill"
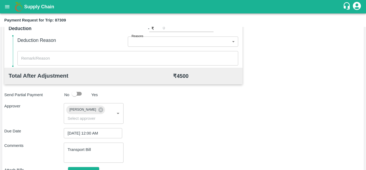
click at [198, 130] on div "Due Date [DATE] 12:00 AM ​" at bounding box center [182, 133] width 357 height 10
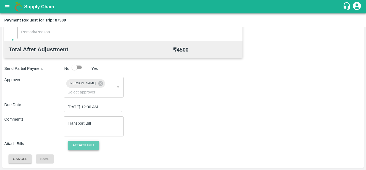
click at [93, 146] on button "Attach bill" at bounding box center [83, 144] width 31 height 9
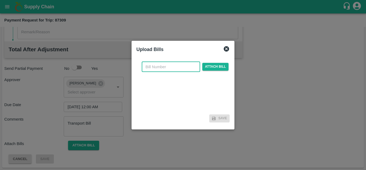
click at [149, 69] on input "text" at bounding box center [171, 67] width 58 height 10
type input "564"
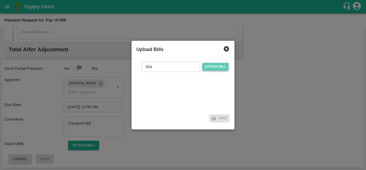
click at [211, 69] on span "Attach bill" at bounding box center [215, 67] width 26 height 8
click at [0, 0] on input "Attach bill" at bounding box center [0, 0] width 0 height 0
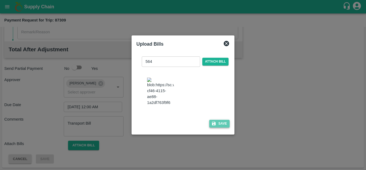
click at [220, 125] on button "Save" at bounding box center [219, 123] width 20 height 8
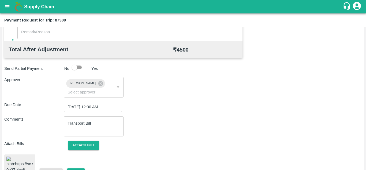
scroll to position [288, 0]
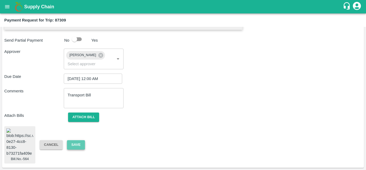
click at [76, 140] on button "Save" at bounding box center [76, 144] width 18 height 9
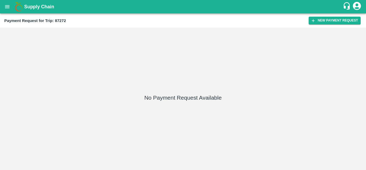
click at [333, 16] on div "Payment Request for Trip: 87272 New Payment Request" at bounding box center [183, 20] width 366 height 14
click at [323, 20] on button "New Payment Request" at bounding box center [335, 21] width 52 height 8
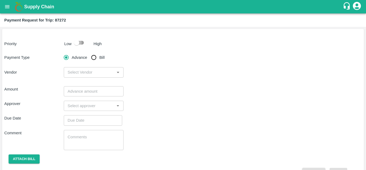
click at [81, 43] on input "checkbox" at bounding box center [76, 42] width 31 height 10
checkbox input "true"
click at [94, 55] on input "Bill" at bounding box center [93, 57] width 11 height 11
radio input "true"
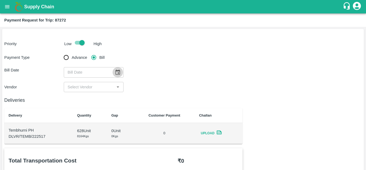
click at [116, 71] on icon "Choose date" at bounding box center [117, 71] width 5 height 5
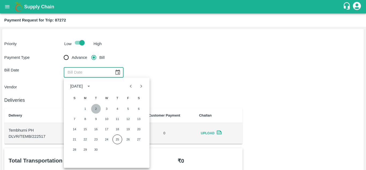
click at [96, 109] on button "2" at bounding box center [96, 109] width 10 height 10
type input "[DATE]"
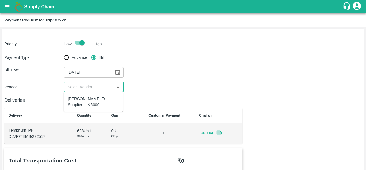
click at [90, 87] on input "input" at bounding box center [88, 86] width 47 height 7
click at [87, 98] on div "[PERSON_NAME] Fruit Suppliers - ₹5000" at bounding box center [93, 102] width 51 height 12
type input "[PERSON_NAME] Fruit Suppliers - ₹5000"
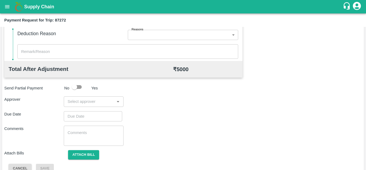
scroll to position [235, 0]
click at [85, 102] on input "input" at bounding box center [88, 100] width 47 height 7
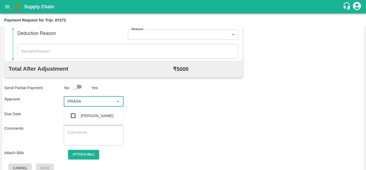
type input "PRASAD"
click at [100, 113] on div "[PERSON_NAME]" at bounding box center [97, 115] width 33 height 6
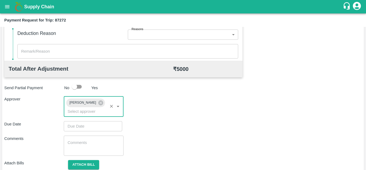
type input "DD/MM/YYYY hh:mm aa"
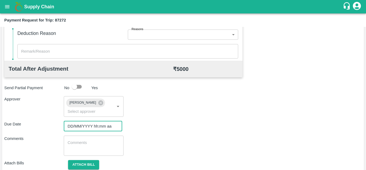
click at [79, 126] on input "DD/MM/YYYY hh:mm aa" at bounding box center [91, 126] width 55 height 10
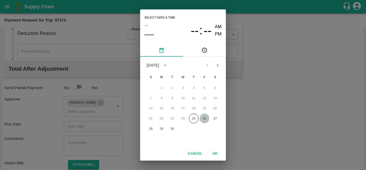
click at [204, 119] on button "26" at bounding box center [205, 118] width 10 height 10
type input "[DATE] 12:00 AM"
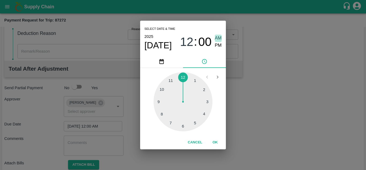
click at [218, 36] on span "AM" at bounding box center [218, 38] width 7 height 7
click at [218, 141] on button "OK" at bounding box center [215, 141] width 17 height 9
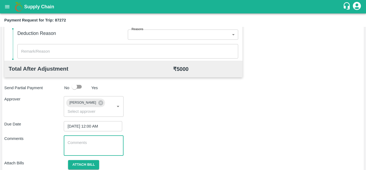
click at [72, 145] on textarea at bounding box center [93, 145] width 52 height 11
paste textarea "Transport Bill"
type textarea "Transport Bill"
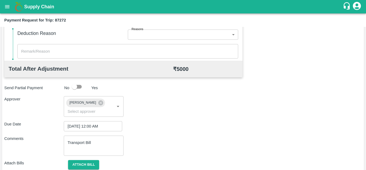
click at [208, 125] on div "Due Date [DATE] 12:00 AM ​" at bounding box center [182, 126] width 357 height 10
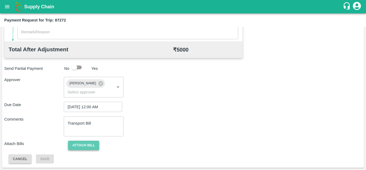
click at [92, 142] on button "Attach bill" at bounding box center [83, 144] width 31 height 9
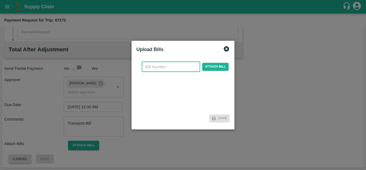
click at [151, 66] on input "text" at bounding box center [171, 67] width 58 height 10
type input "565"
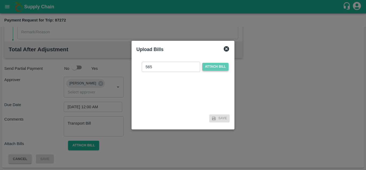
click at [207, 67] on span "Attach bill" at bounding box center [215, 67] width 26 height 8
click at [0, 0] on input "Attach bill" at bounding box center [0, 0] width 0 height 0
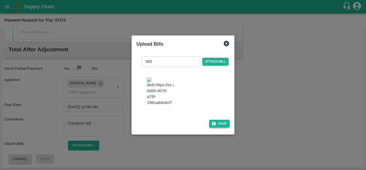
click at [224, 127] on button "Save" at bounding box center [219, 123] width 20 height 8
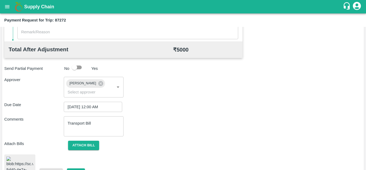
scroll to position [290, 0]
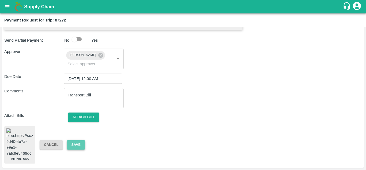
click at [73, 140] on button "Save" at bounding box center [76, 144] width 18 height 9
